Goal: Task Accomplishment & Management: Use online tool/utility

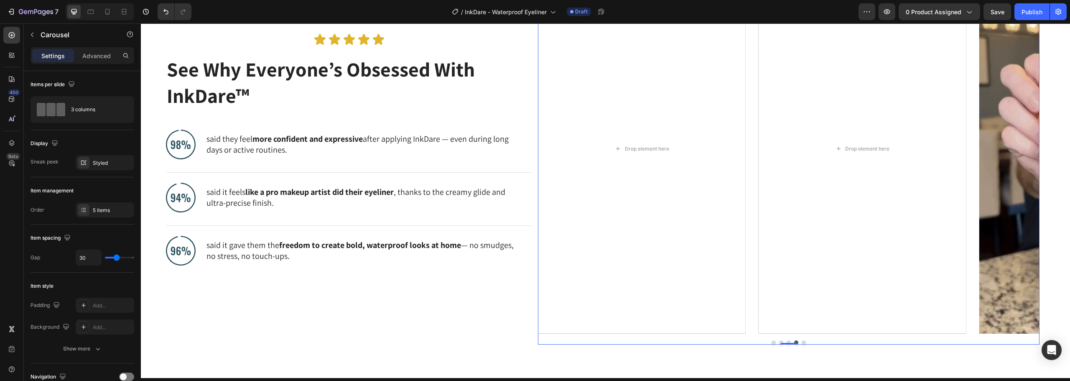
scroll to position [707, 0]
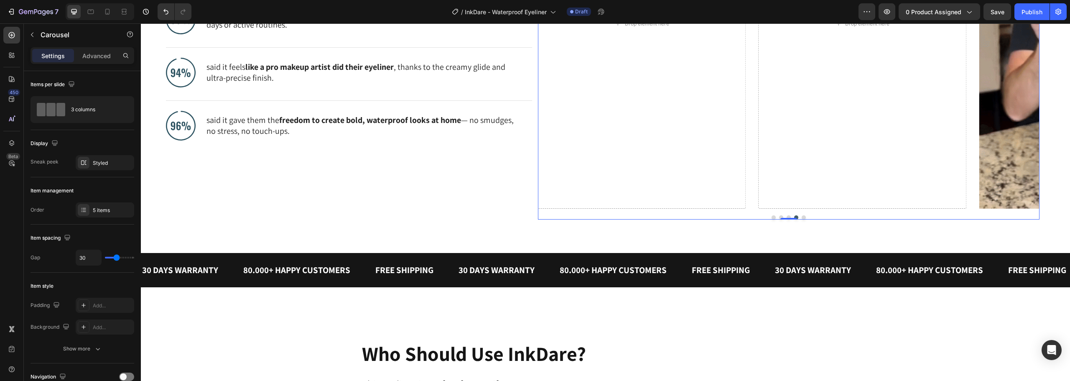
click at [771, 216] on button "Dot" at bounding box center [773, 217] width 4 height 4
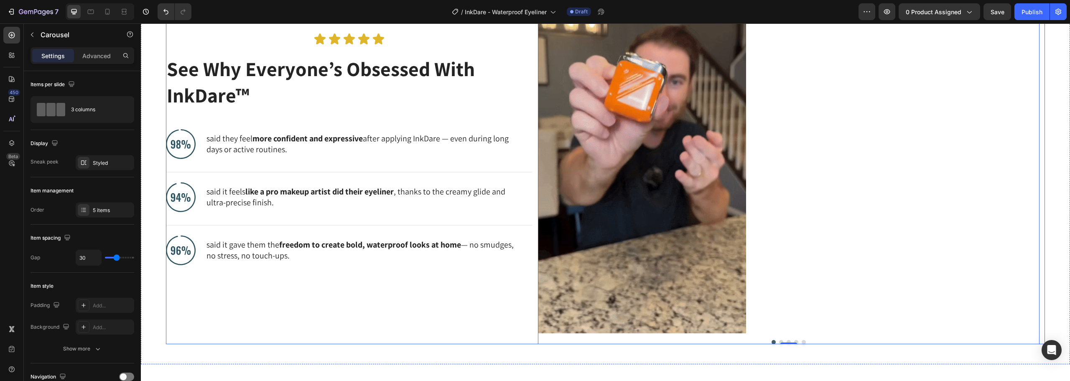
scroll to position [540, 0]
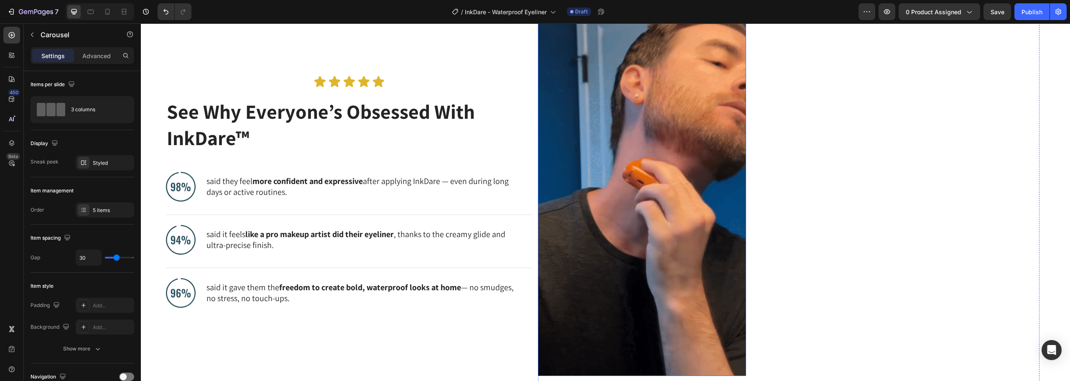
click at [667, 155] on img at bounding box center [642, 191] width 208 height 370
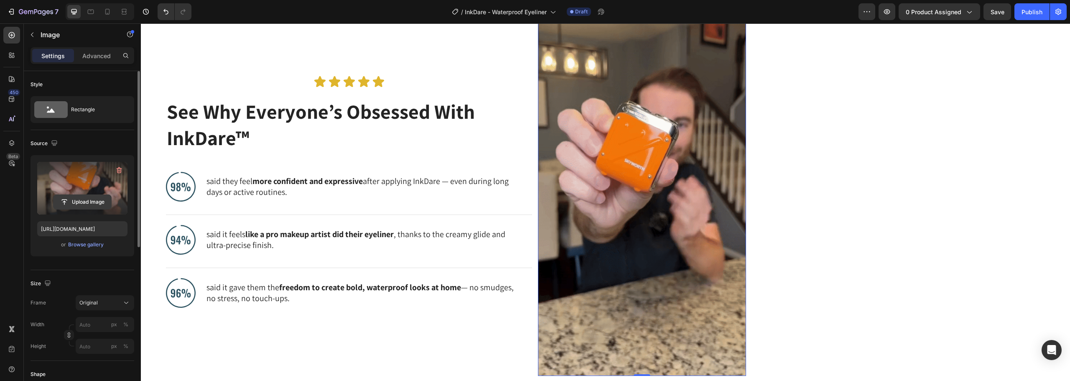
click at [86, 200] on input "file" at bounding box center [82, 202] width 58 height 14
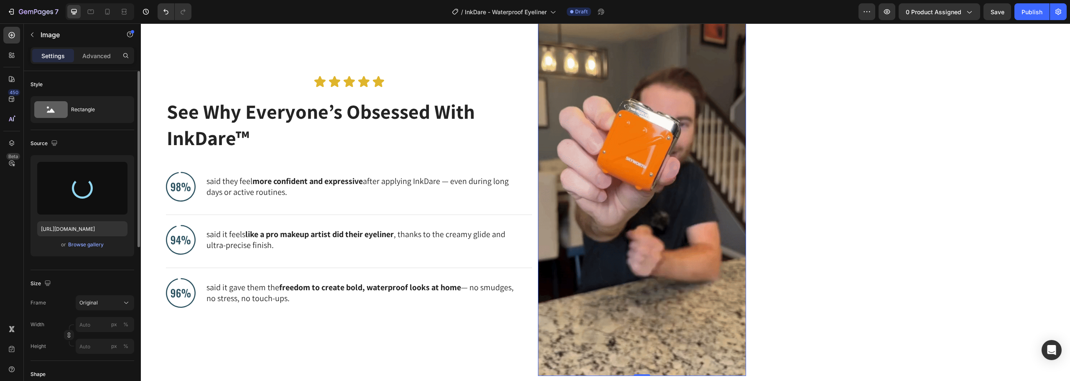
type input "[URL][DOMAIN_NAME]"
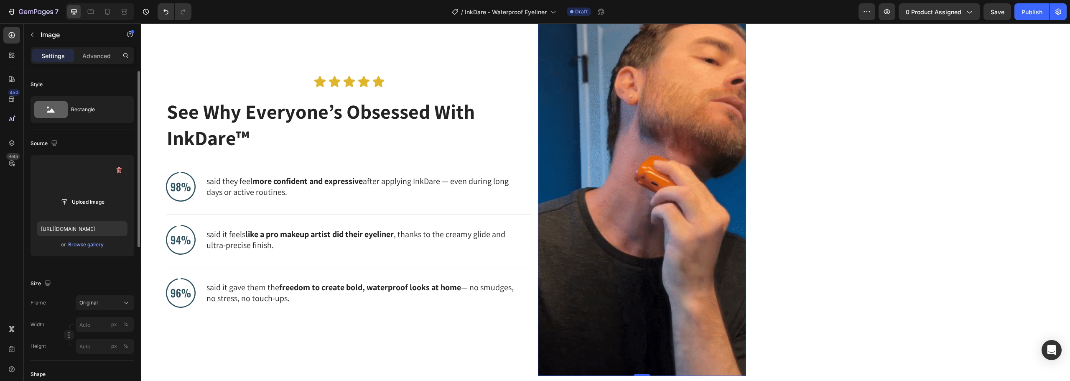
scroll to position [456, 0]
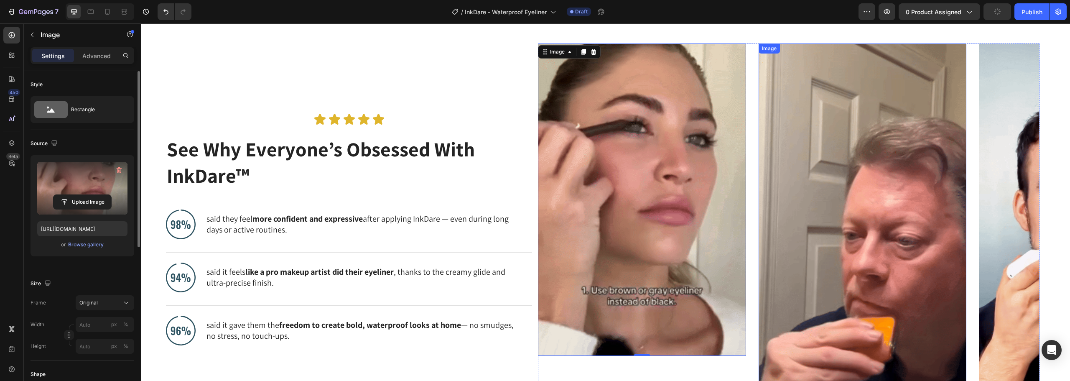
click at [836, 168] on img at bounding box center [862, 228] width 208 height 370
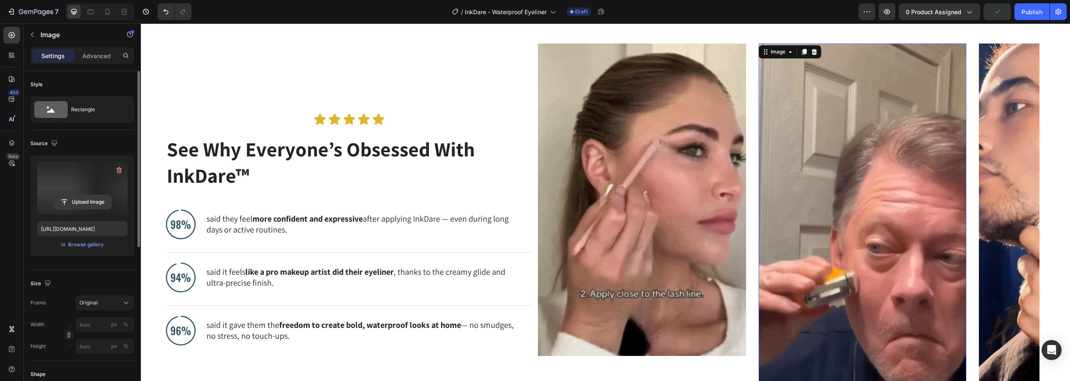
click at [93, 201] on input "file" at bounding box center [82, 202] width 58 height 14
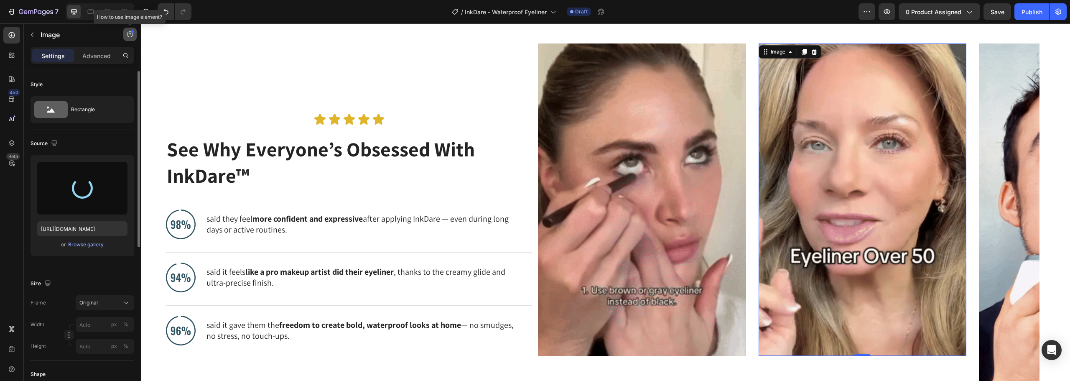
type input "[URL][DOMAIN_NAME]"
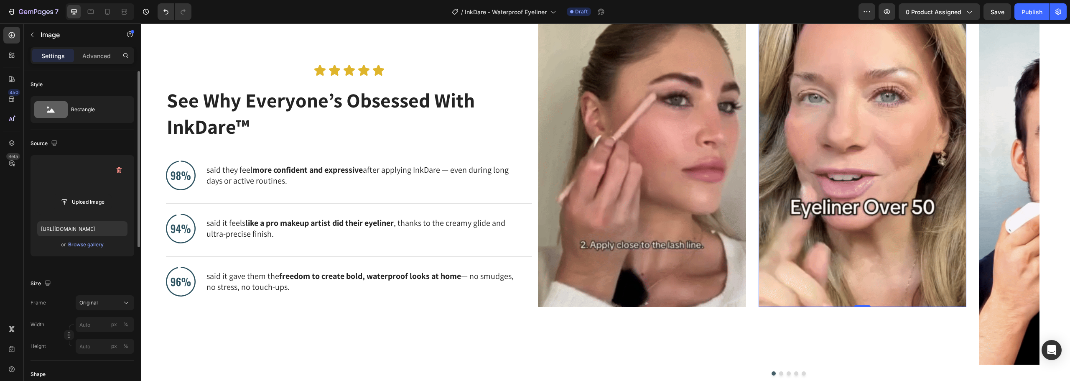
scroll to position [623, 0]
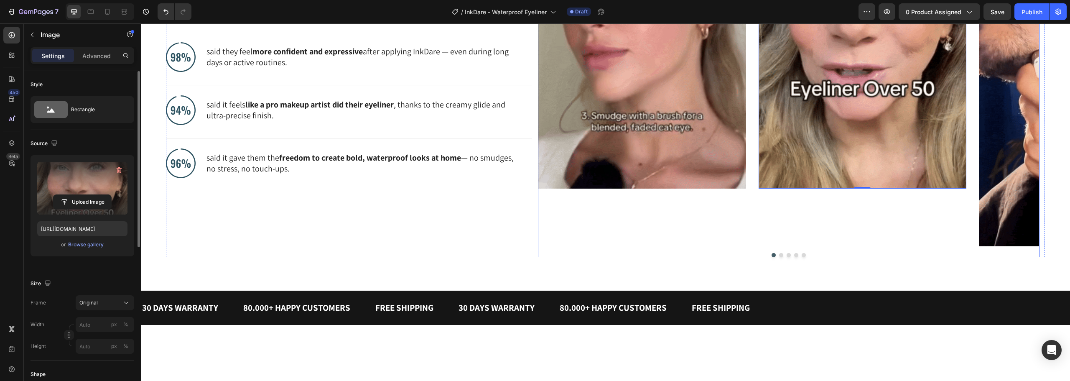
click at [779, 255] on button "Dot" at bounding box center [781, 255] width 4 height 4
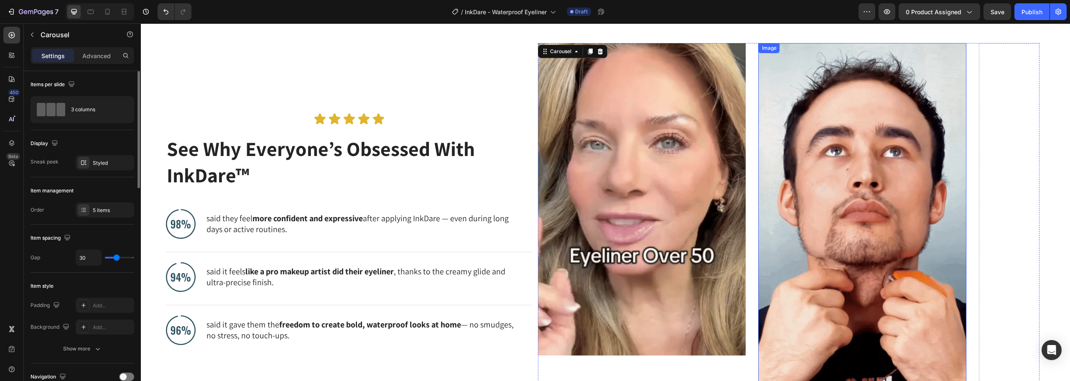
scroll to position [456, 0]
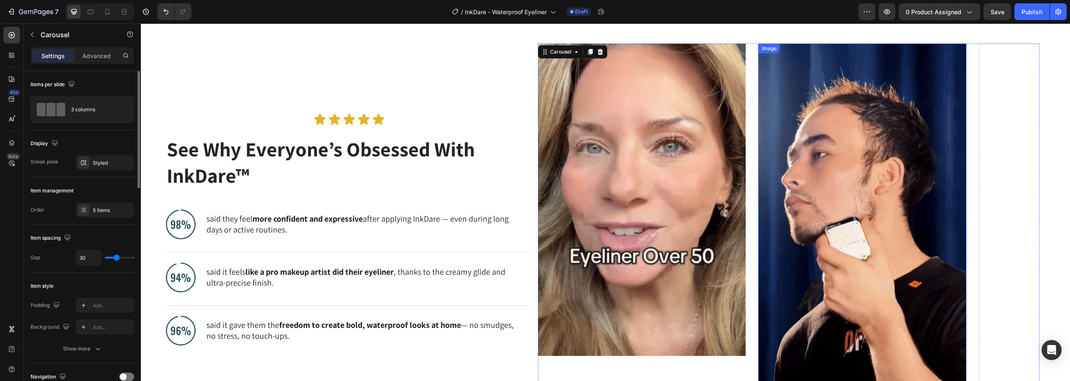
click at [817, 134] on img at bounding box center [862, 228] width 208 height 370
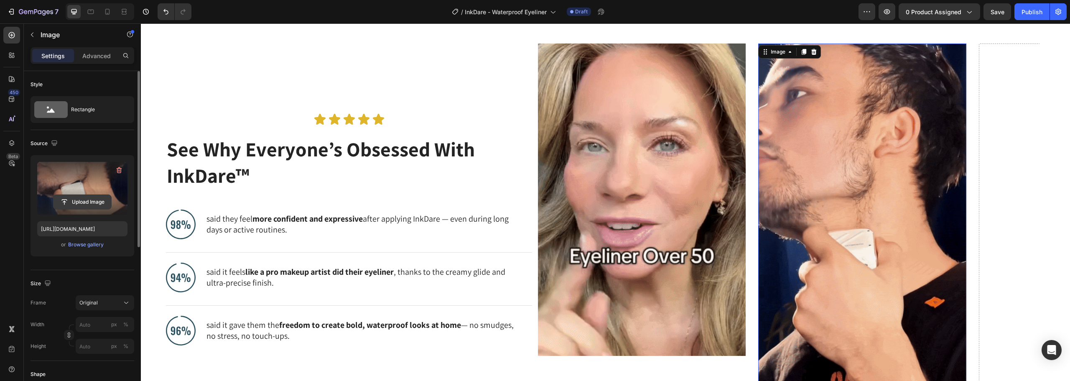
click at [80, 200] on input "file" at bounding box center [82, 202] width 58 height 14
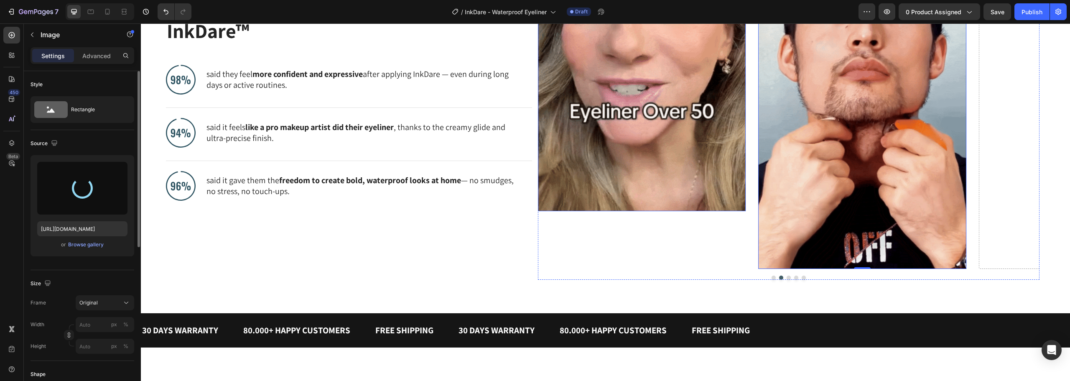
scroll to position [623, 0]
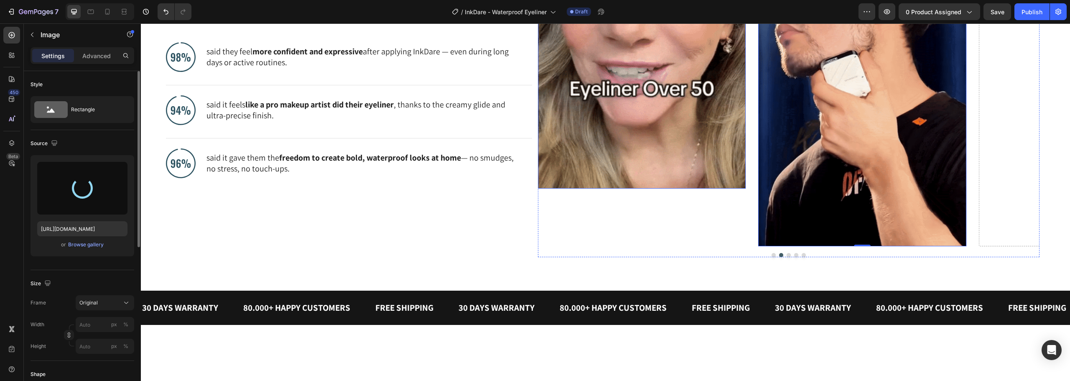
type input "[URL][DOMAIN_NAME]"
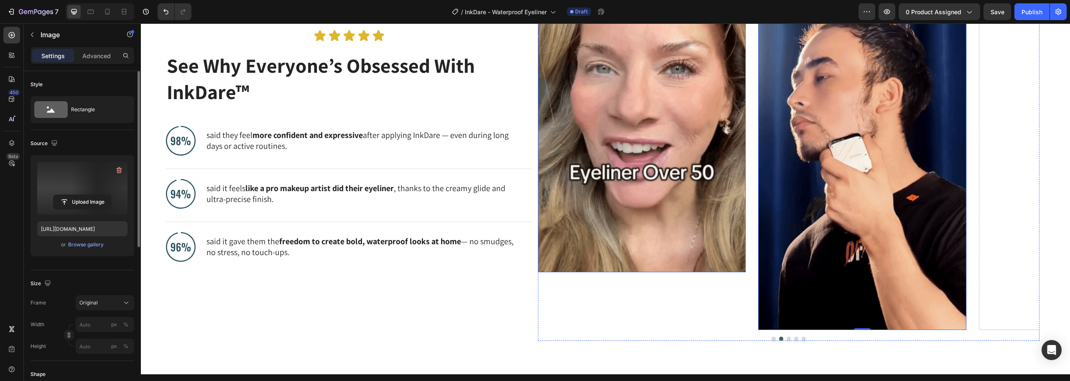
scroll to position [511, 0]
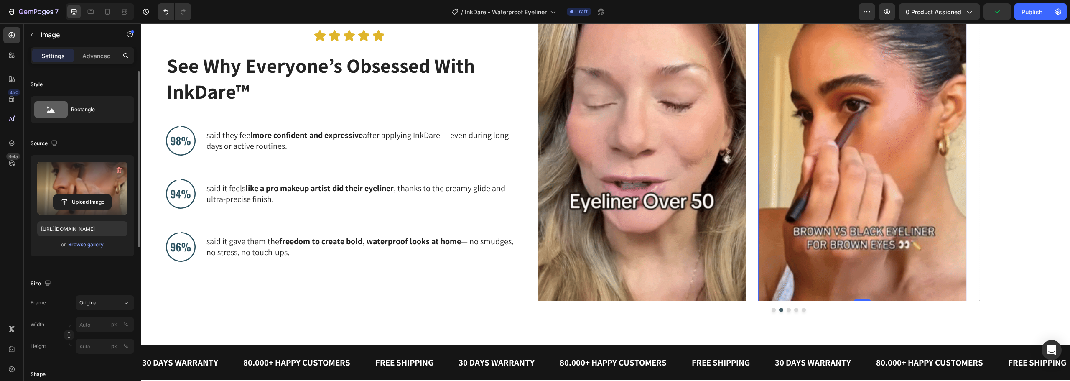
click at [786, 309] on button "Dot" at bounding box center [788, 310] width 4 height 4
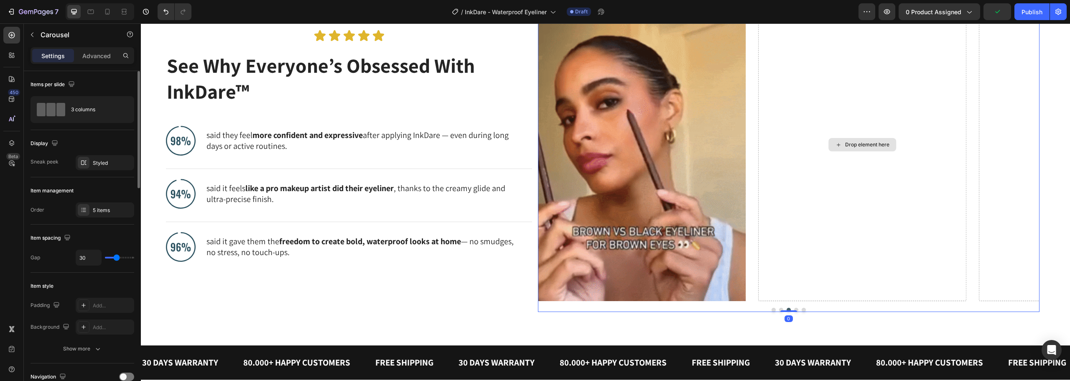
click at [805, 151] on div "Drop element here" at bounding box center [862, 145] width 208 height 312
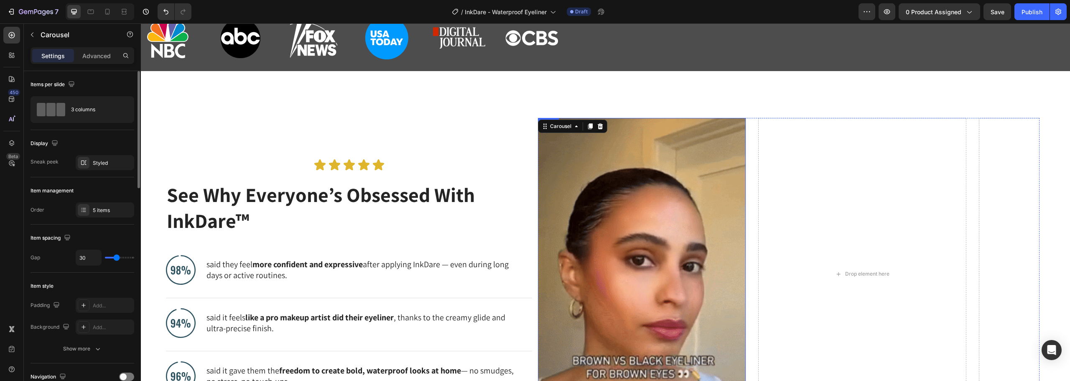
scroll to position [427, 0]
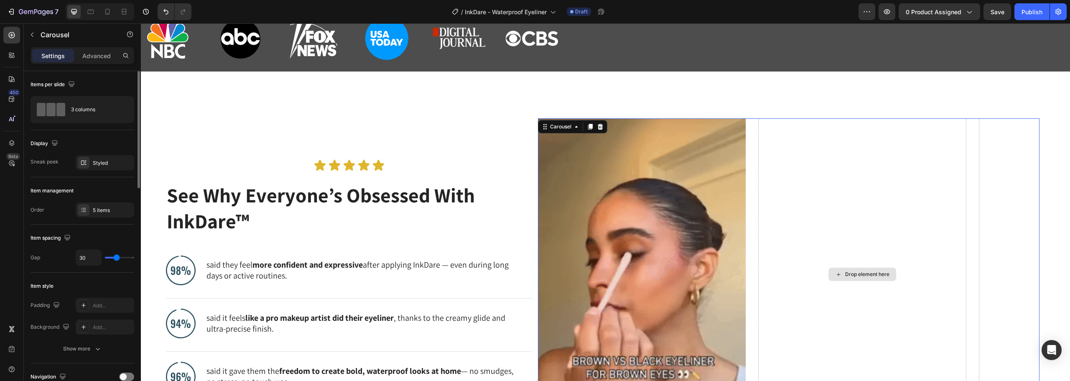
click at [810, 186] on div "Drop element here" at bounding box center [862, 274] width 208 height 312
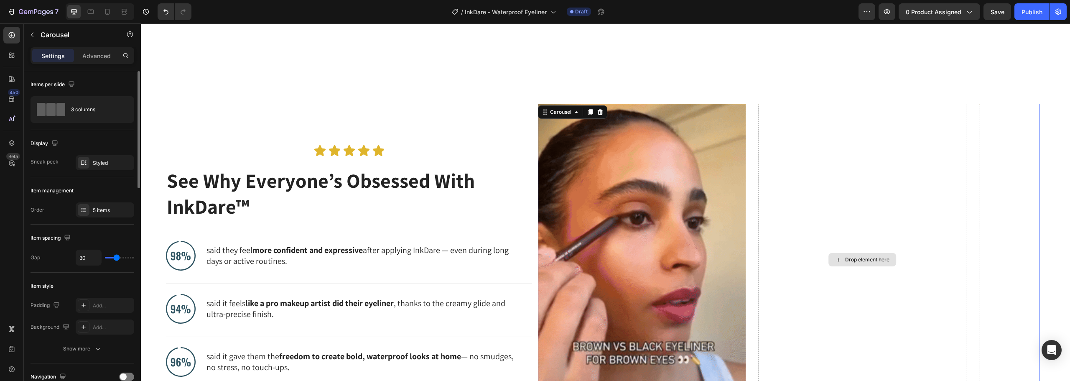
scroll to position [511, 0]
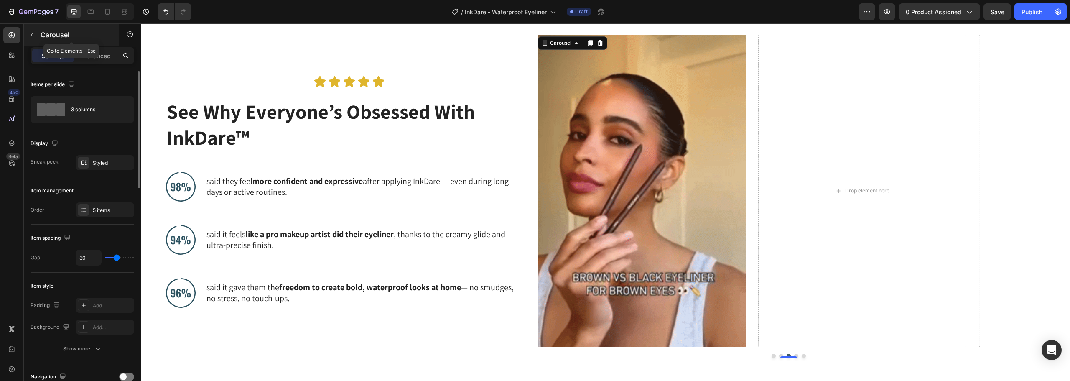
click at [36, 38] on button "button" at bounding box center [31, 34] width 13 height 13
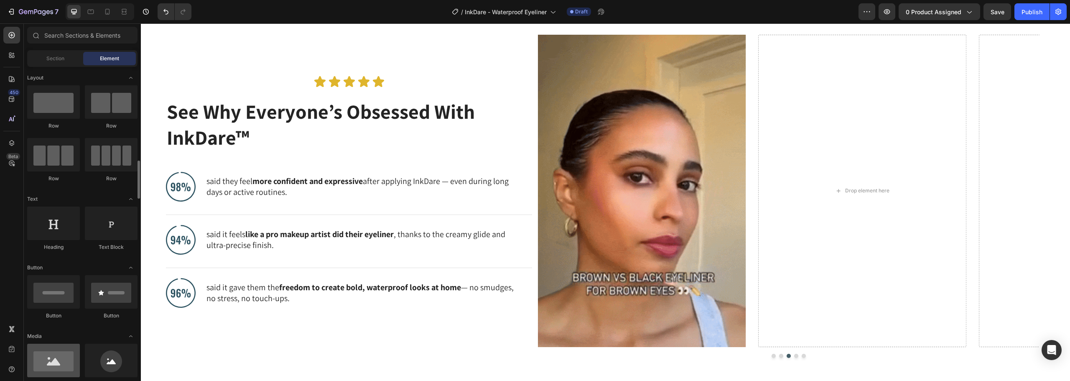
scroll to position [84, 0]
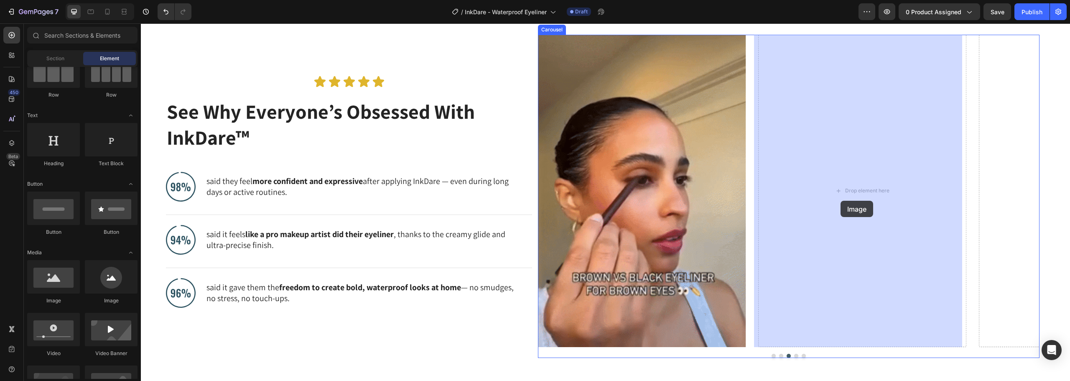
drag, startPoint x: 186, startPoint y: 310, endPoint x: 840, endPoint y: 201, distance: 663.4
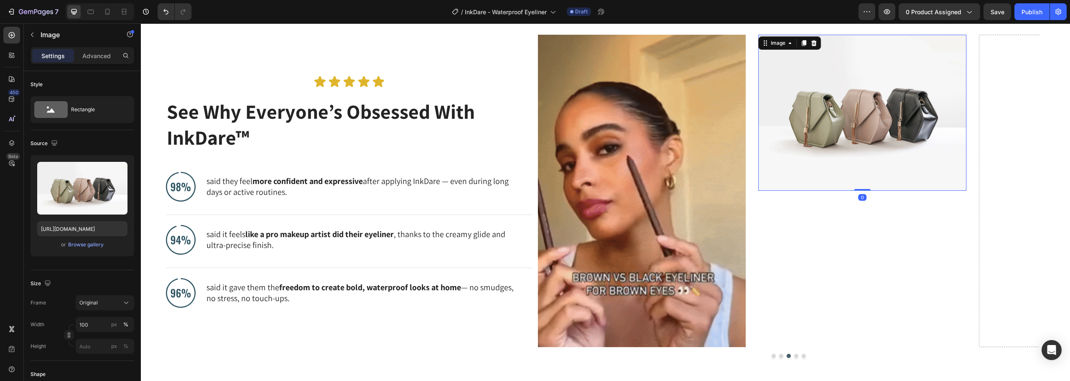
click at [826, 140] on img at bounding box center [862, 113] width 208 height 156
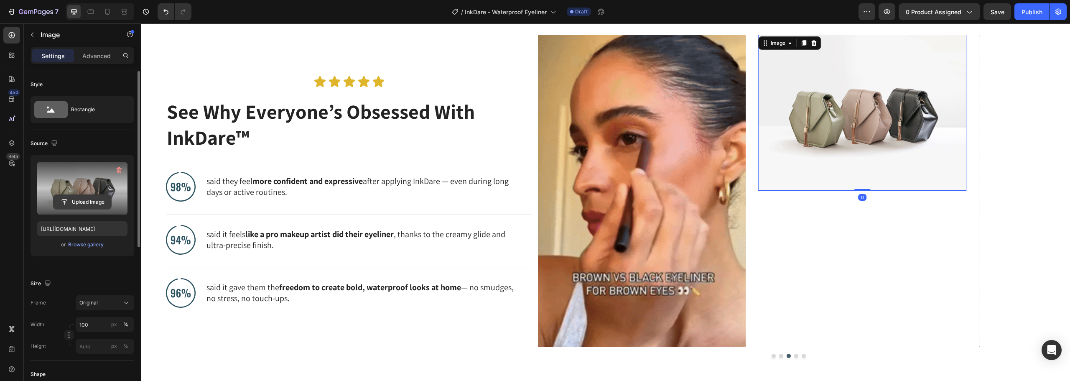
click at [94, 203] on input "file" at bounding box center [82, 202] width 58 height 14
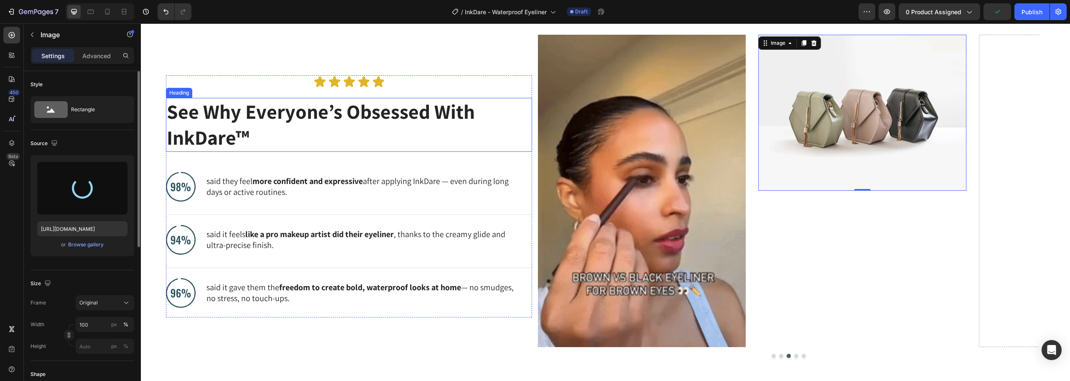
type input "[URL][DOMAIN_NAME]"
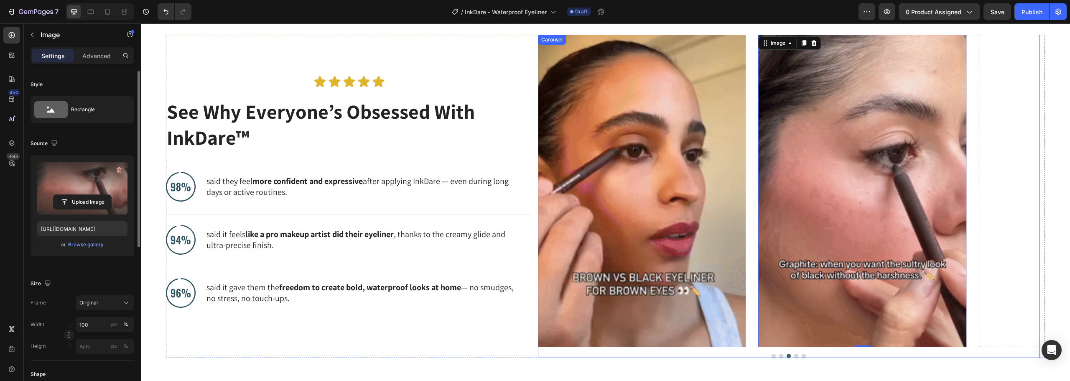
click at [794, 356] on button "Dot" at bounding box center [796, 356] width 4 height 4
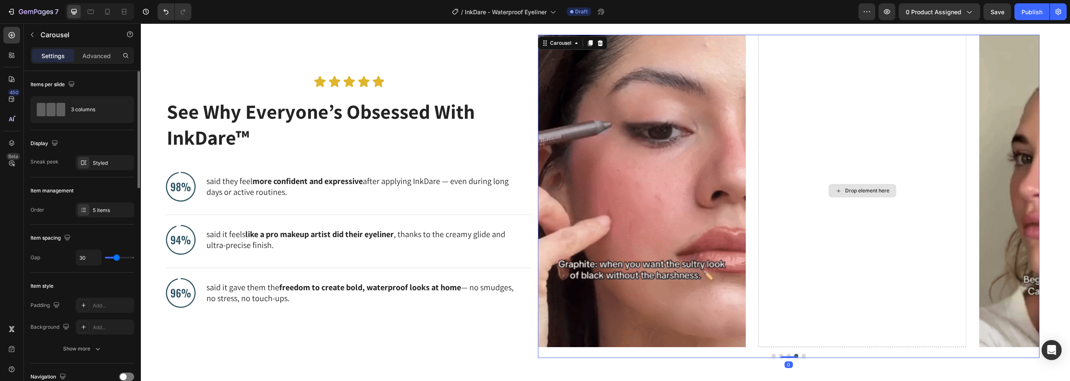
click at [844, 120] on div "Drop element here" at bounding box center [862, 191] width 208 height 312
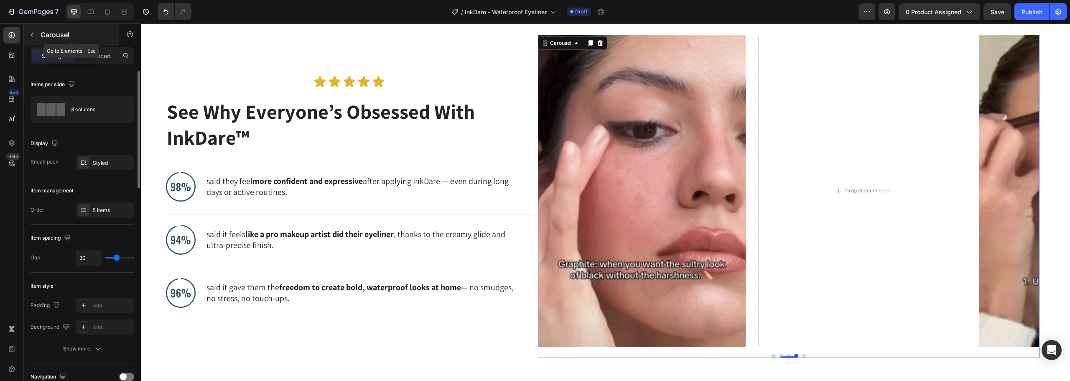
click at [31, 32] on icon "button" at bounding box center [32, 34] width 7 height 7
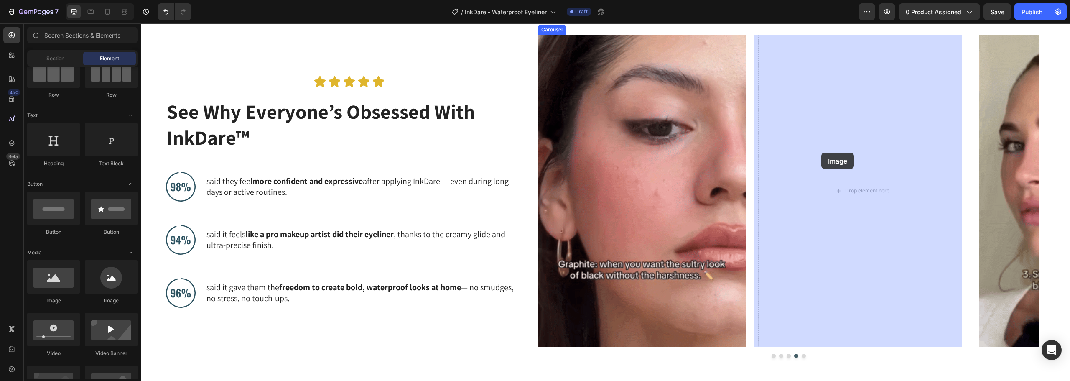
drag, startPoint x: 191, startPoint y: 300, endPoint x: 821, endPoint y: 153, distance: 646.9
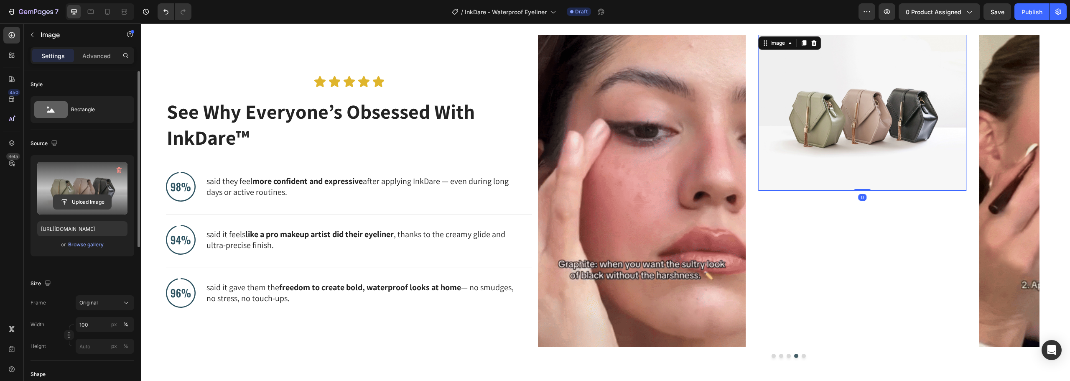
click at [74, 200] on input "file" at bounding box center [82, 202] width 58 height 14
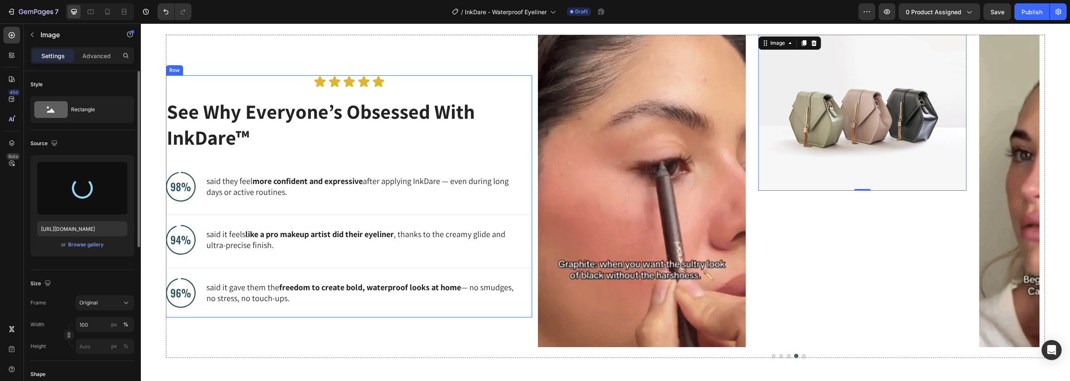
type input "[URL][DOMAIN_NAME]"
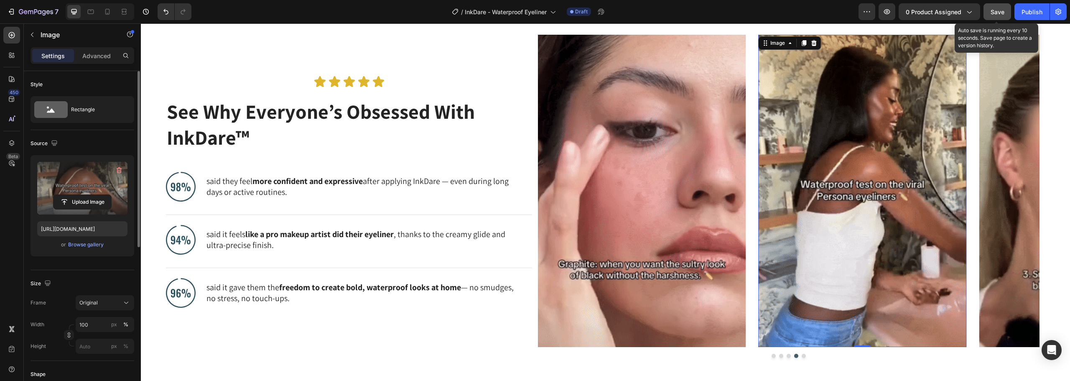
click at [1002, 12] on span "Save" at bounding box center [997, 11] width 14 height 7
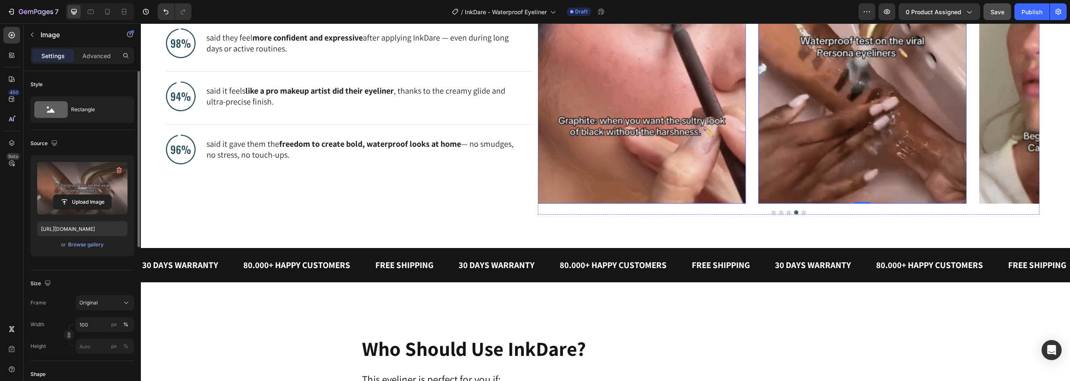
scroll to position [678, 0]
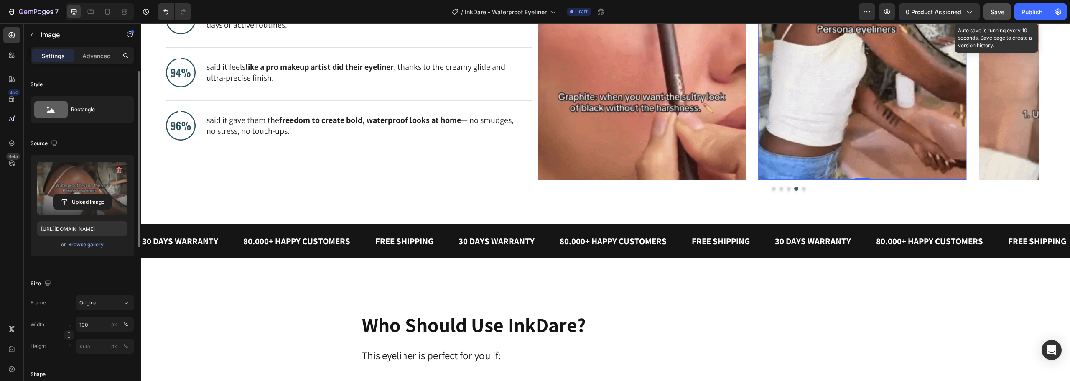
click at [984, 11] on button "Save" at bounding box center [997, 11] width 28 height 17
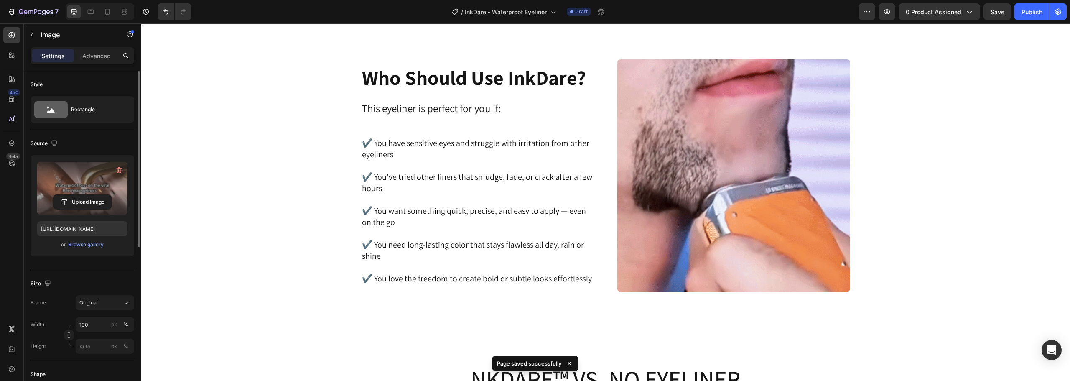
scroll to position [929, 0]
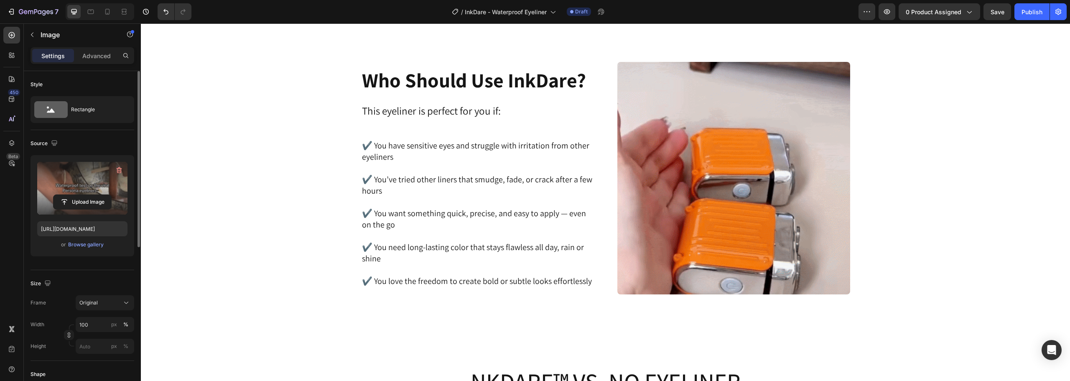
click at [983, 3] on button "Save" at bounding box center [997, 11] width 28 height 17
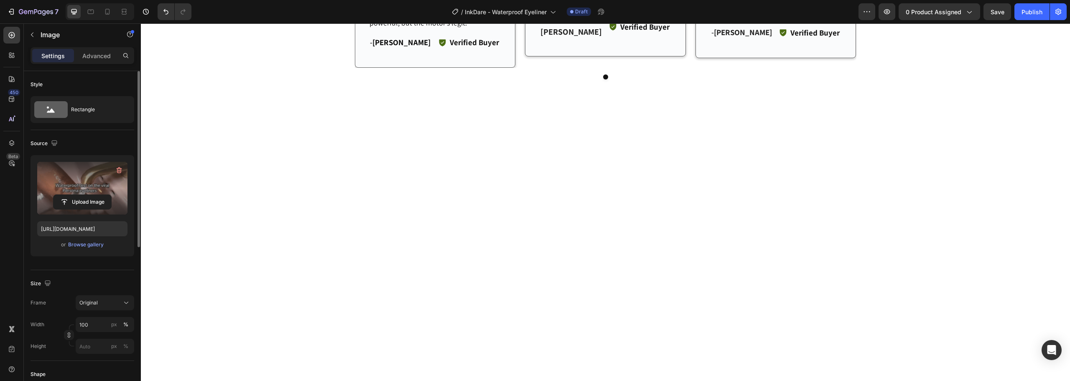
scroll to position [1598, 0]
